Goal: Find specific page/section: Find specific page/section

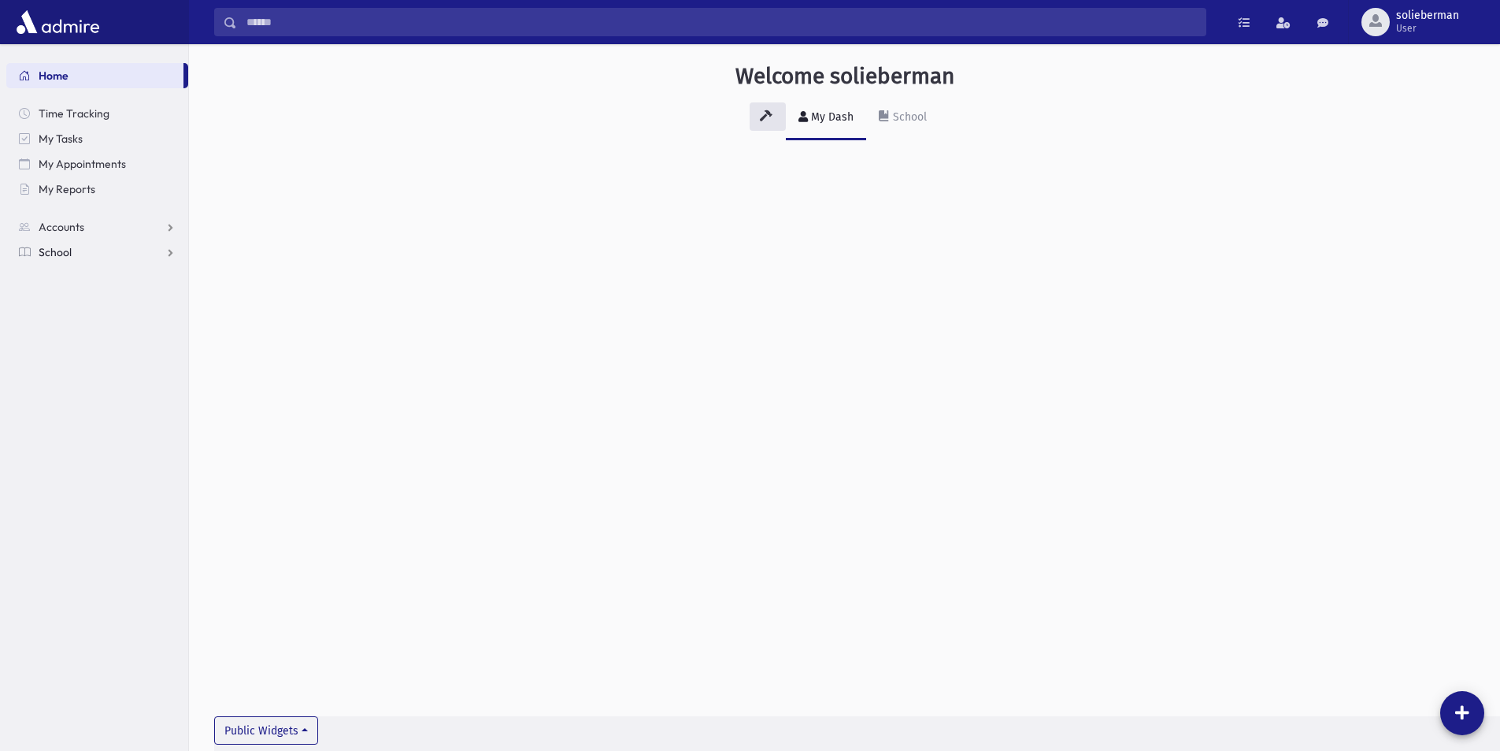
click at [82, 256] on link "School" at bounding box center [97, 251] width 182 height 25
click at [83, 281] on span "Students" at bounding box center [68, 277] width 43 height 14
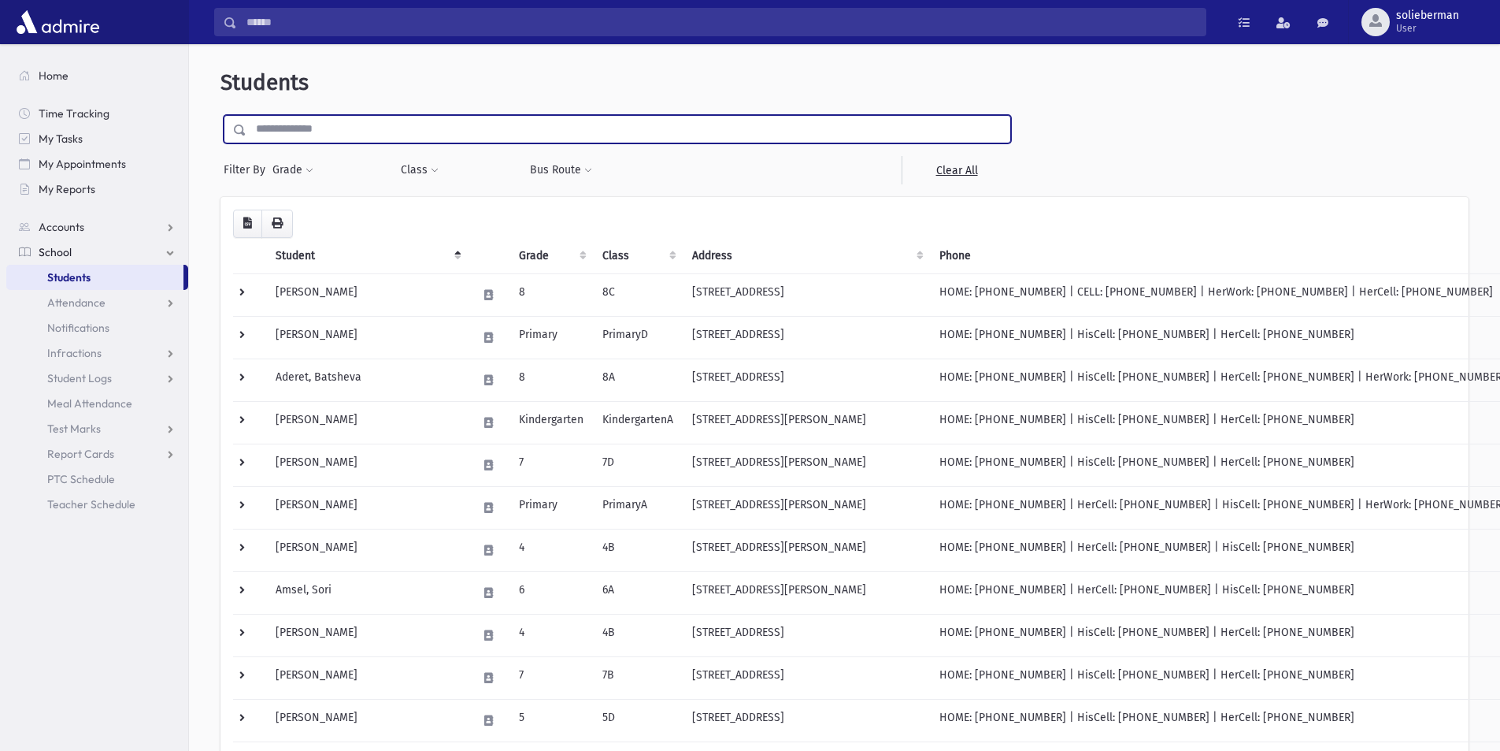
click at [602, 126] on input "text" at bounding box center [629, 129] width 764 height 28
type input "*****"
click at [221, 115] on input "submit" at bounding box center [243, 125] width 44 height 21
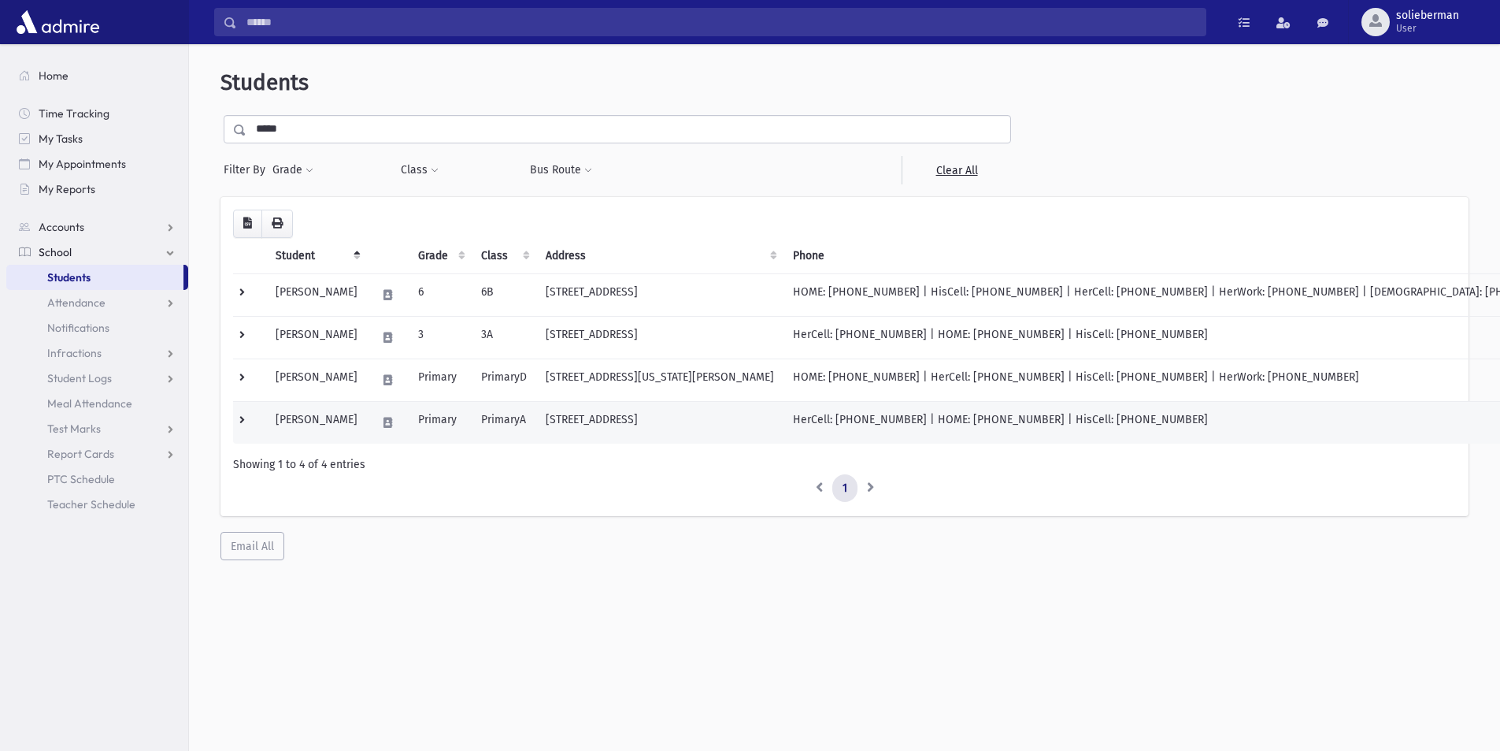
click at [578, 415] on td "[STREET_ADDRESS]" at bounding box center [659, 422] width 247 height 43
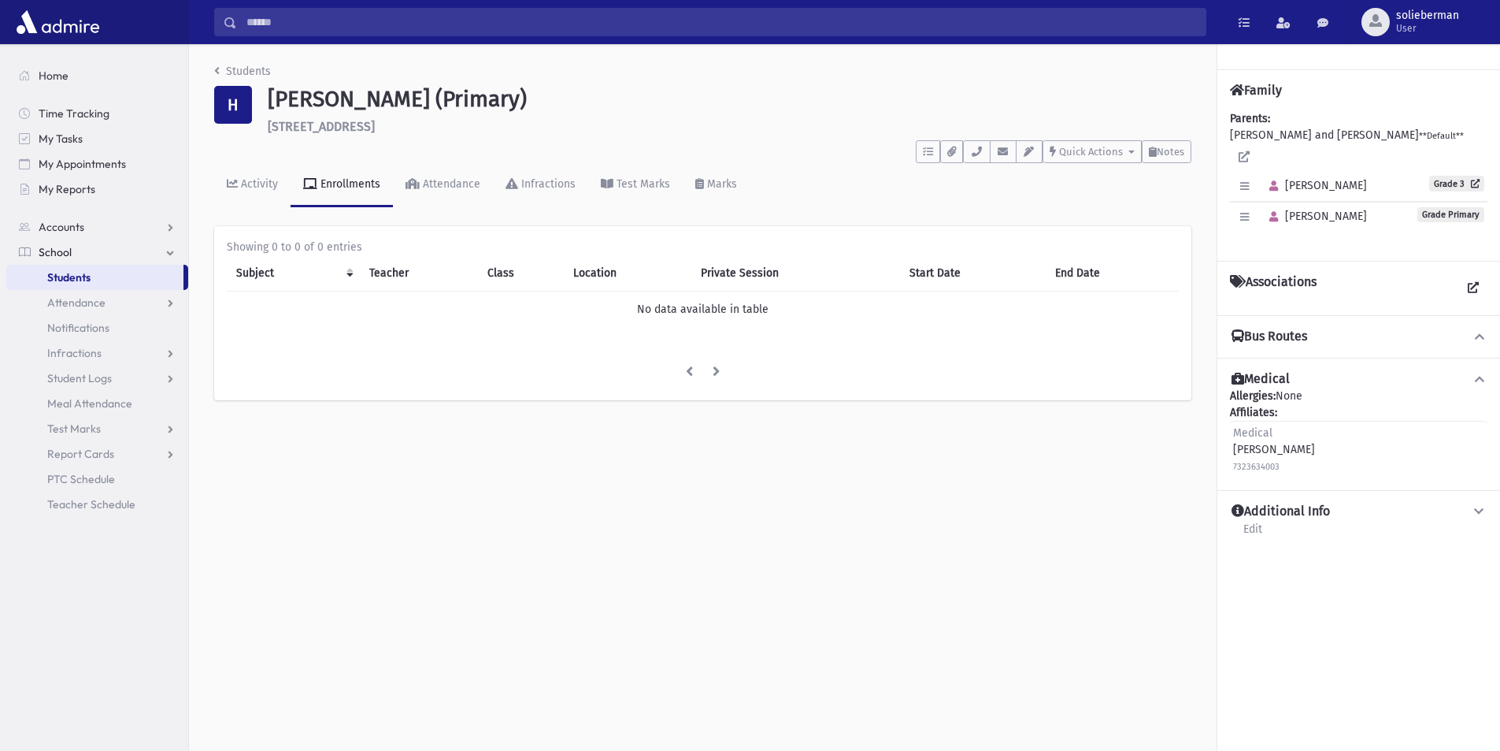
click at [102, 272] on link "Students" at bounding box center [94, 277] width 177 height 25
